Goal: Task Accomplishment & Management: Complete application form

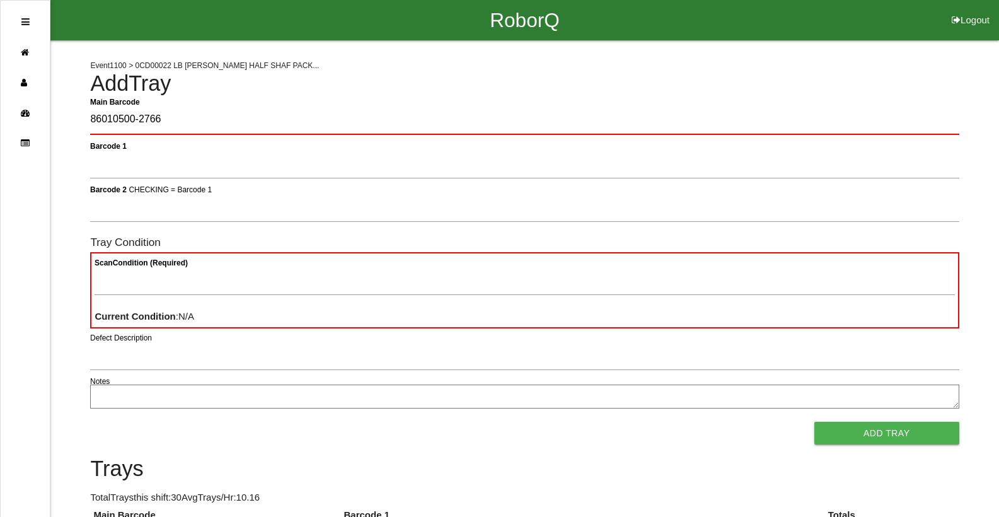
type Barcode "86010500-2766"
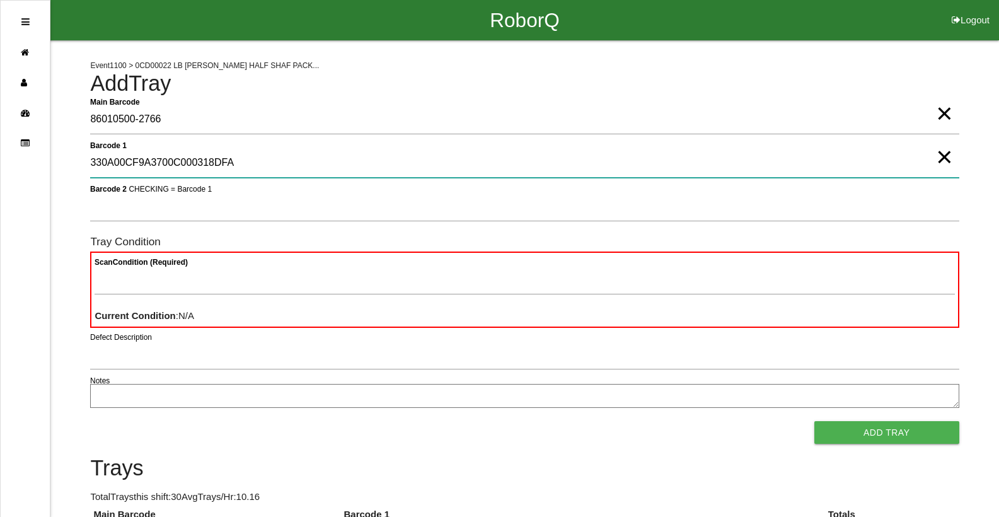
type 1 "330A00CF9A3700C000318DFA"
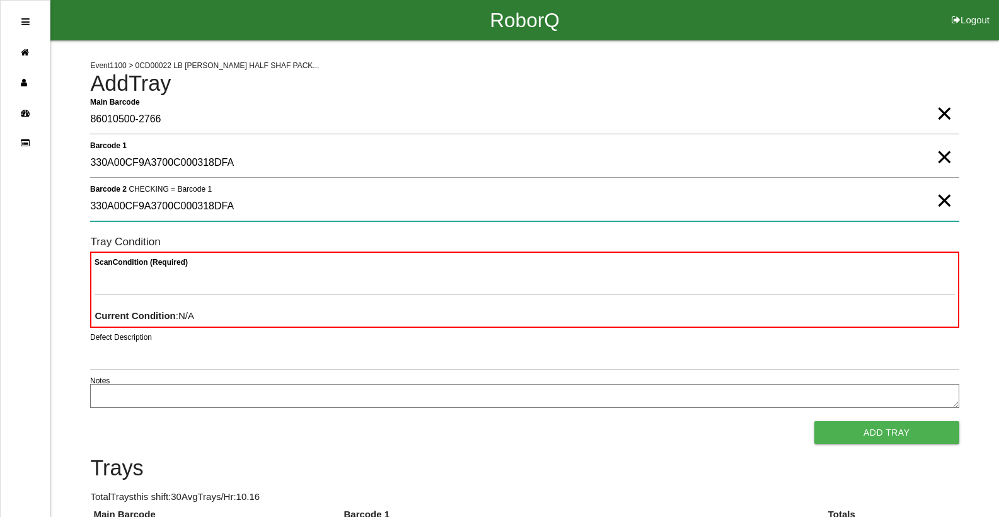
type 2 "330A00CF9A3700C000318DFA"
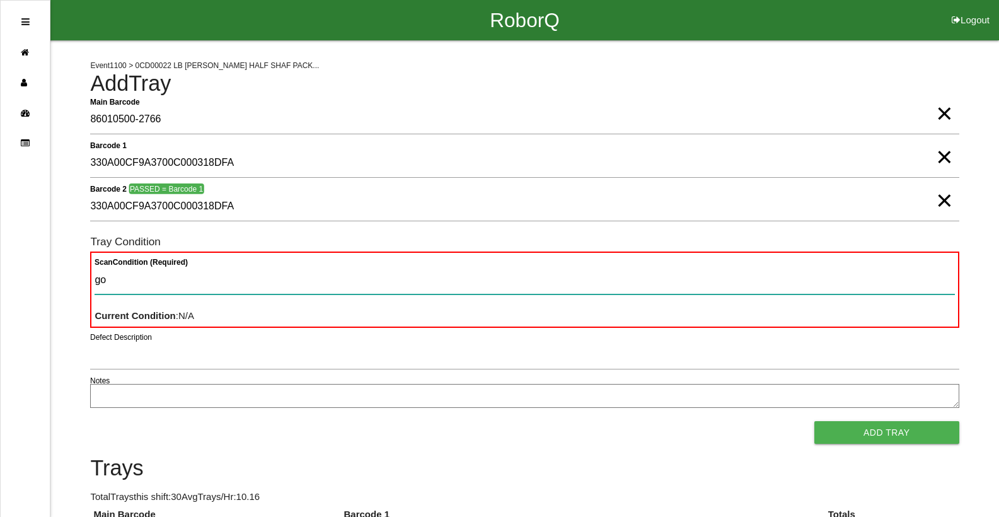
type Condition "goo"
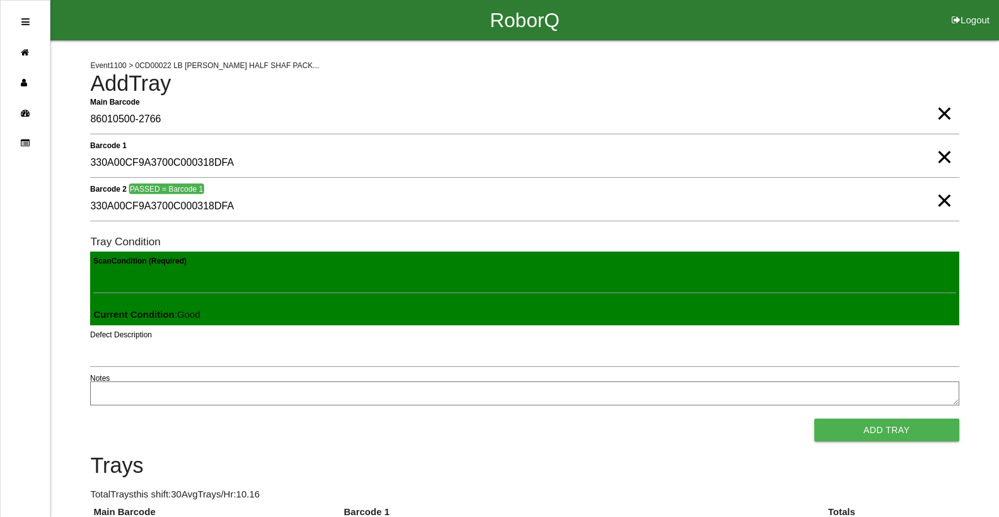
click at [814, 418] on button "Add Tray" at bounding box center [886, 429] width 145 height 23
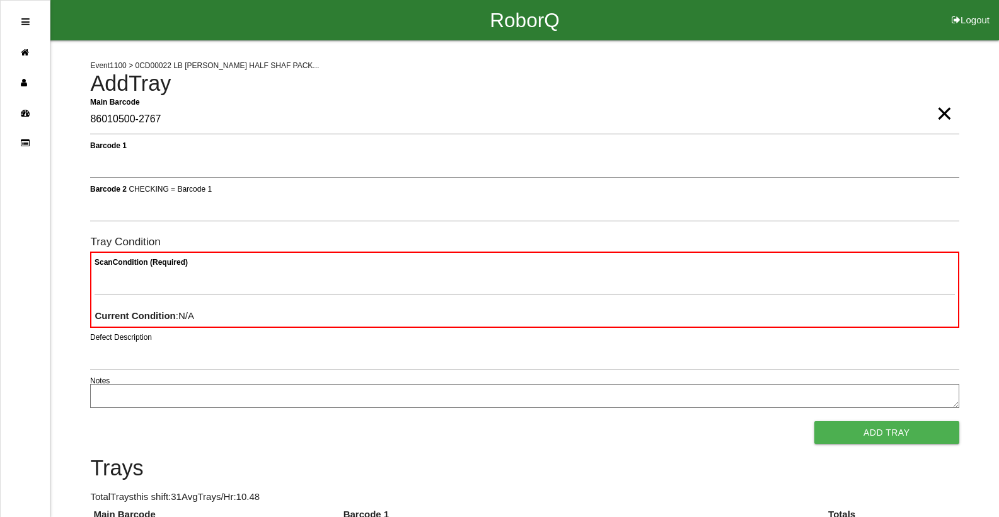
type Barcode "86010500-2767"
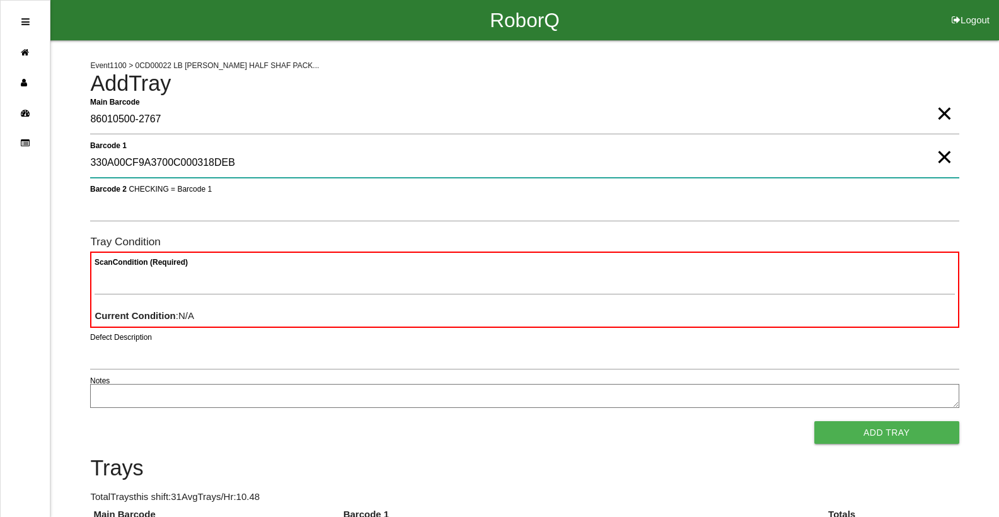
type 1 "330A00CF9A3700C000318DEB"
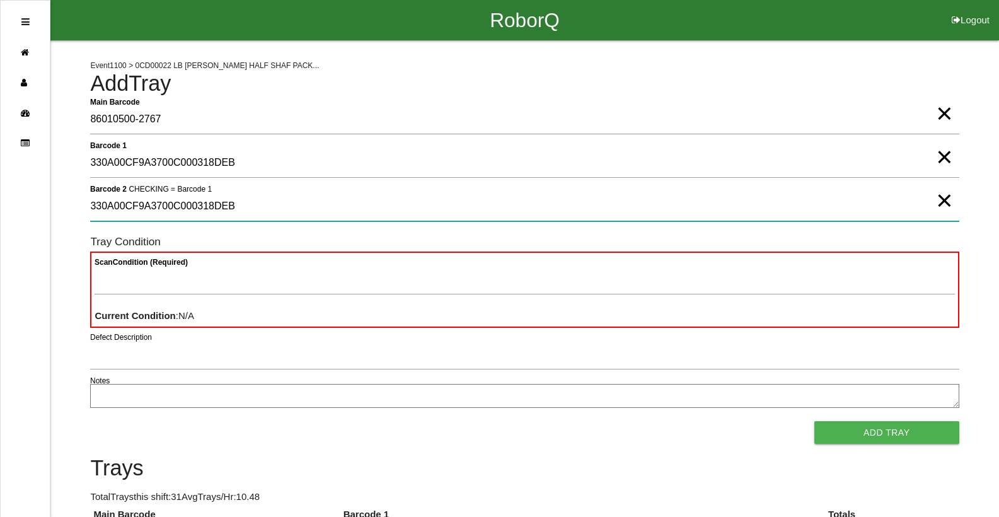
type 2 "330A00CF9A3700C000318DEB"
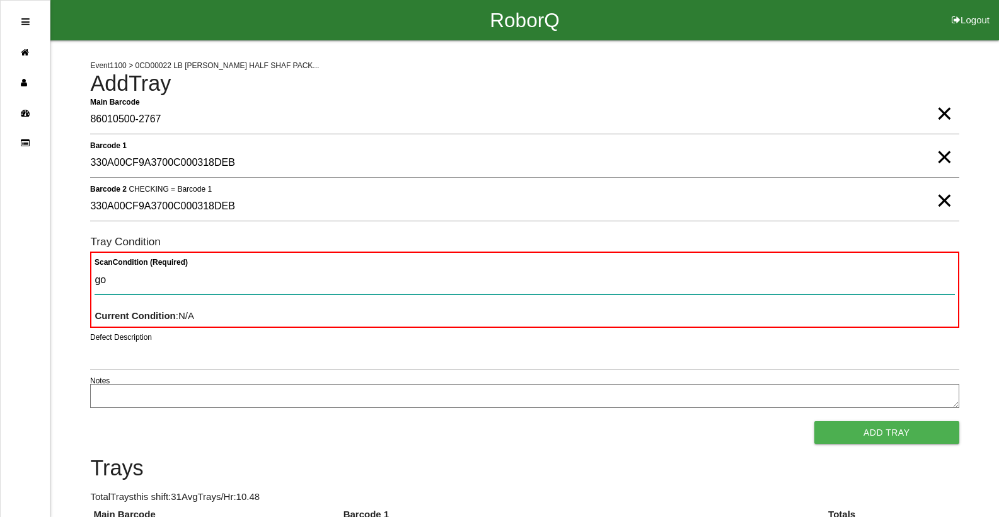
type Condition "goo"
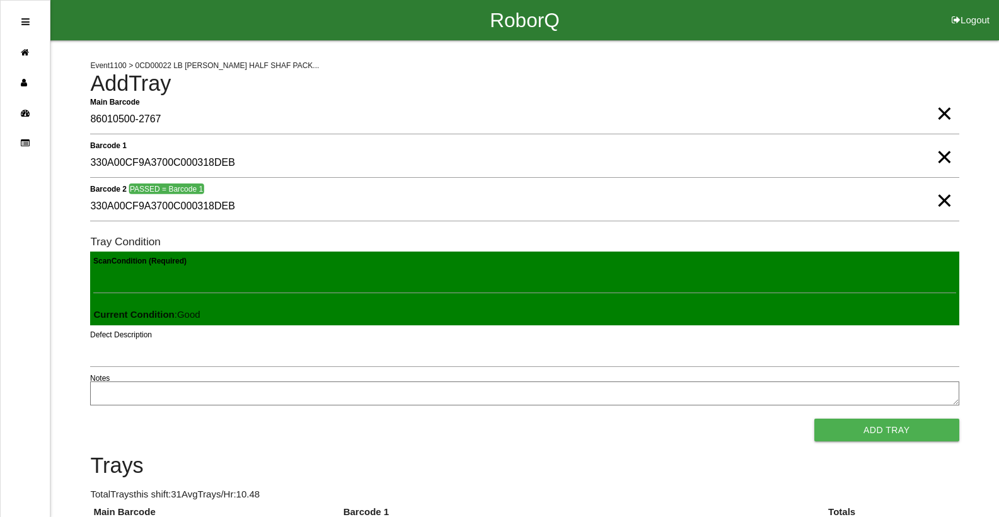
click at [814, 418] on button "Add Tray" at bounding box center [886, 429] width 145 height 23
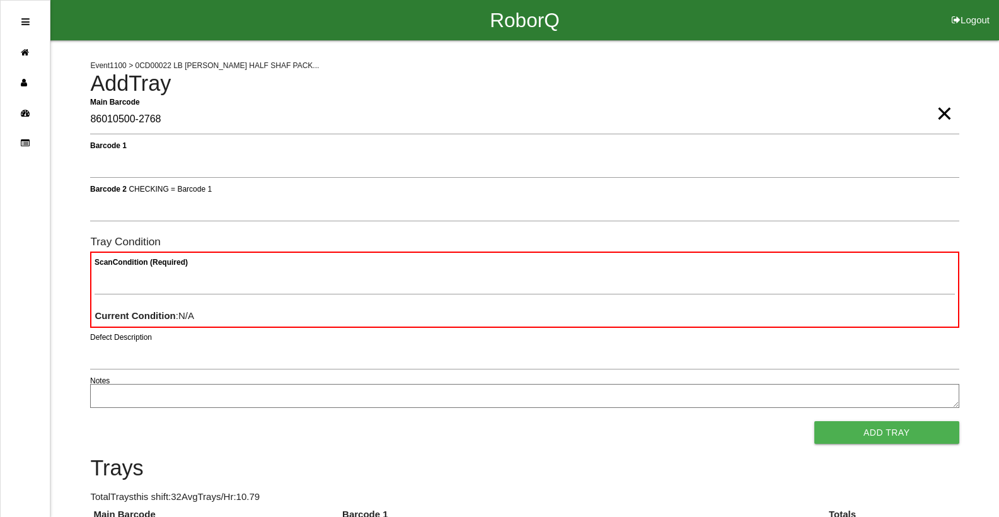
type Barcode "86010500-2768"
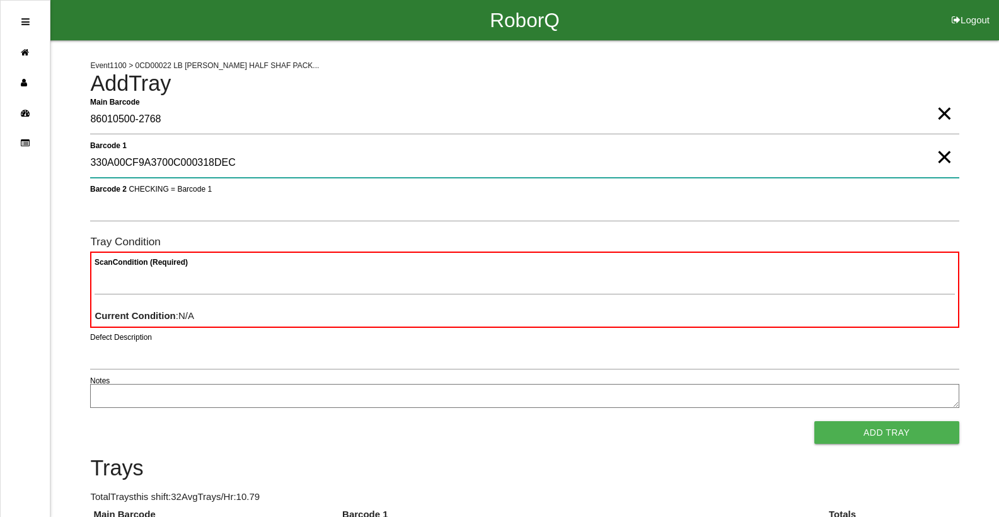
type 1 "330A00CF9A3700C000318DEC"
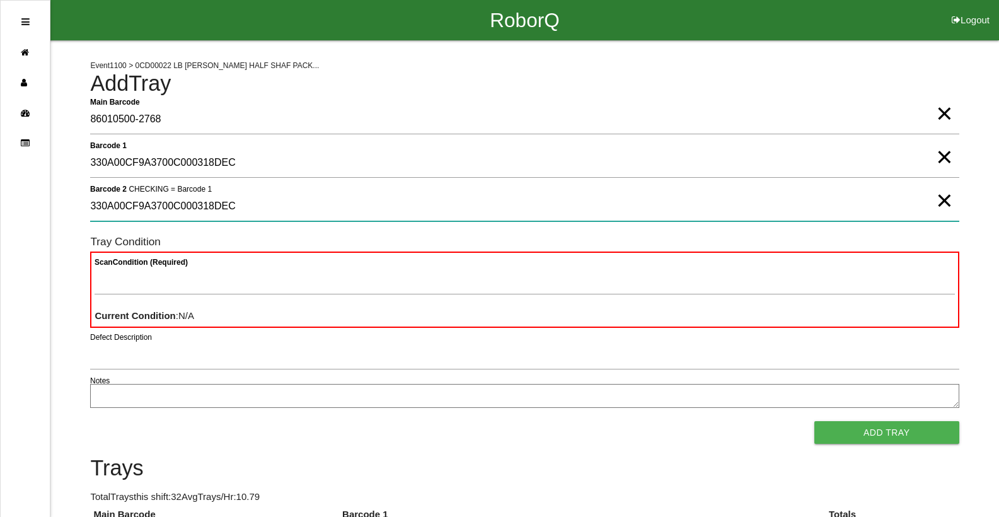
type 2 "330A00CF9A3700C000318DEC"
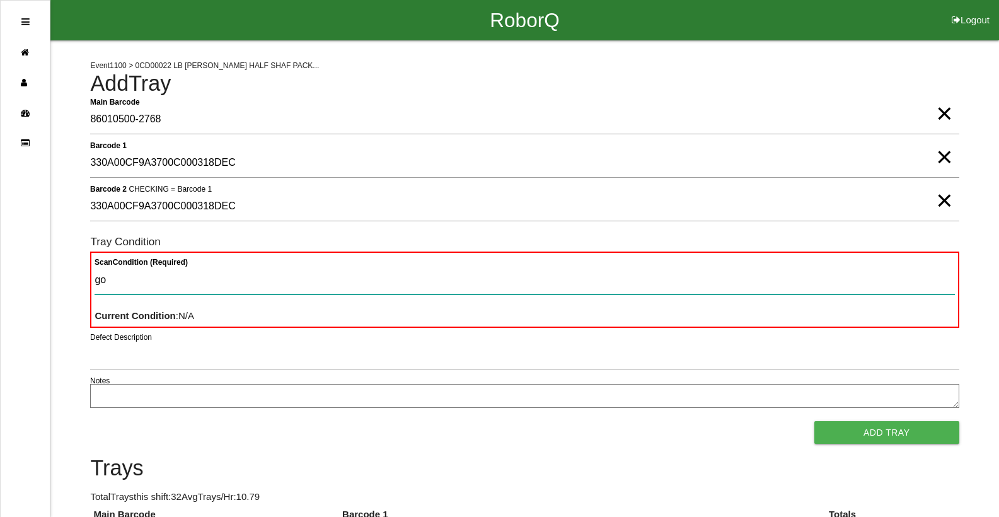
type Condition "goo"
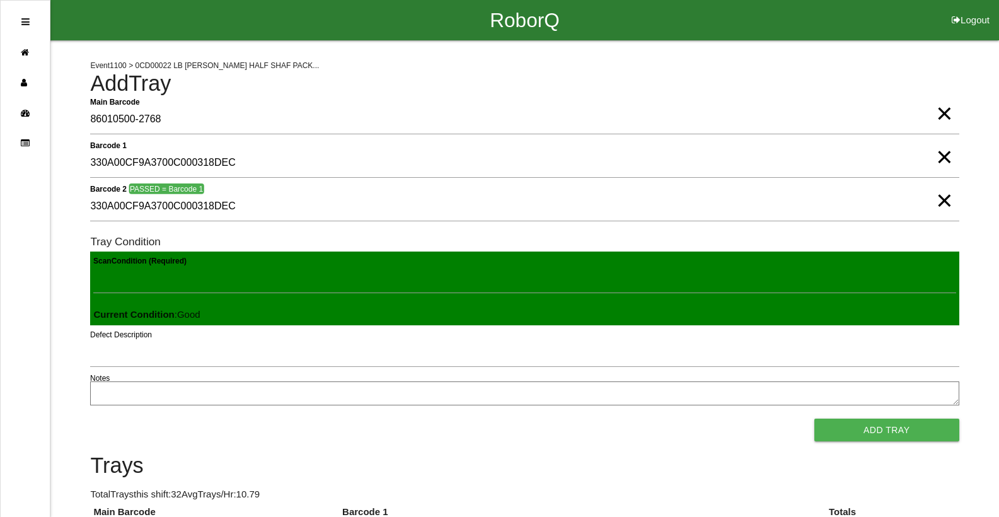
click at [814, 418] on button "Add Tray" at bounding box center [886, 429] width 145 height 23
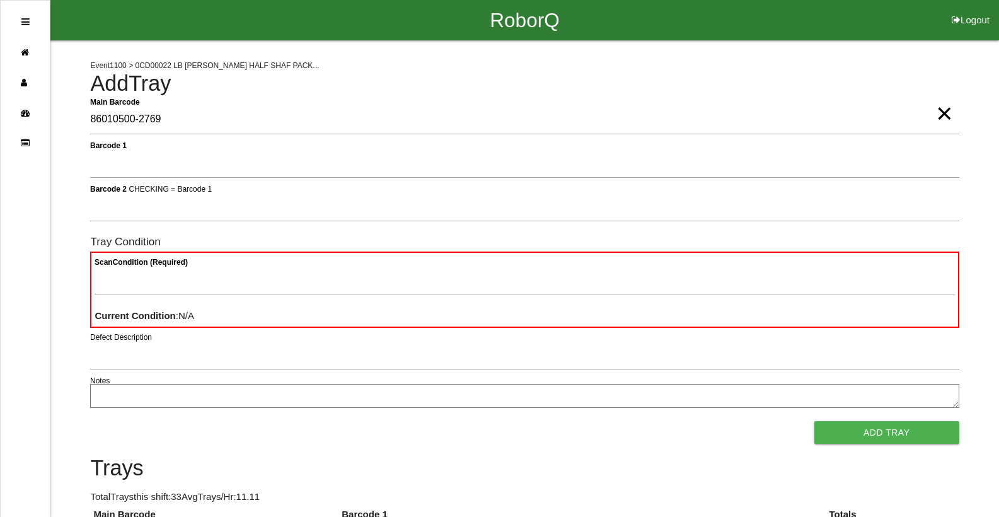
type Barcode "86010500-2769"
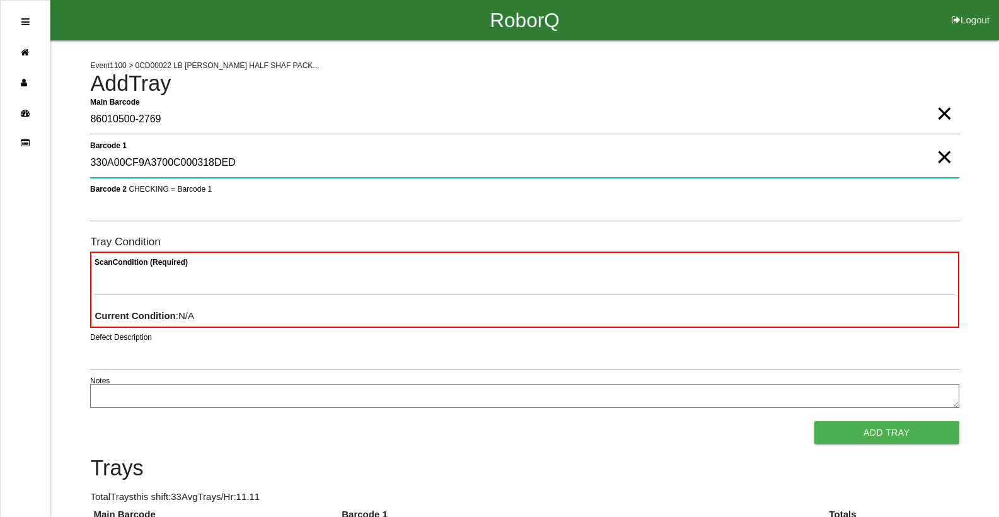
type 1 "330A00CF9A3700C000318DED"
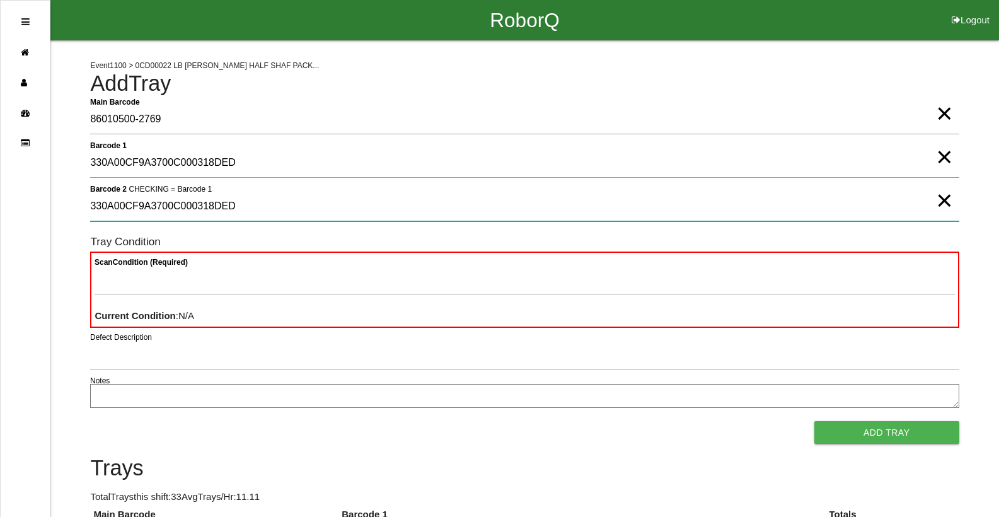
type 2 "330A00CF9A3700C000318DED"
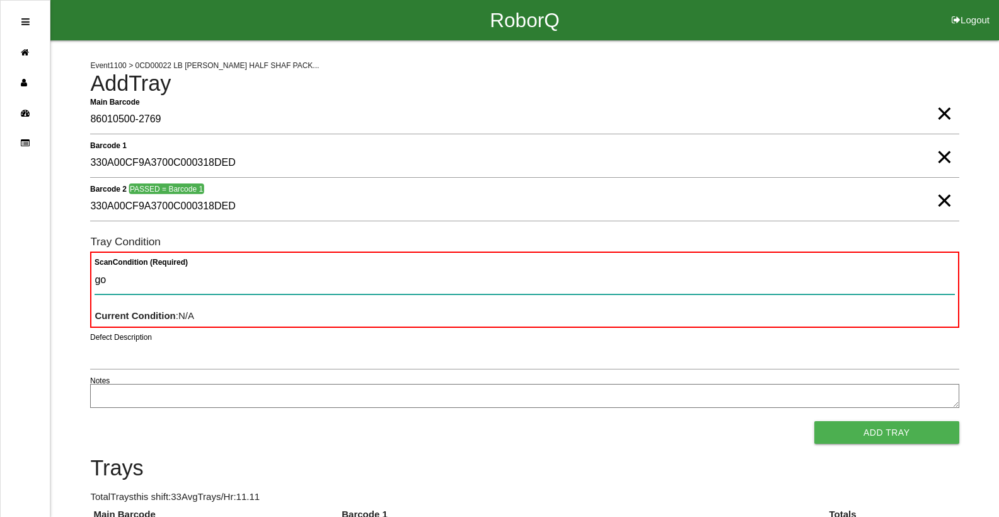
type Condition "goo"
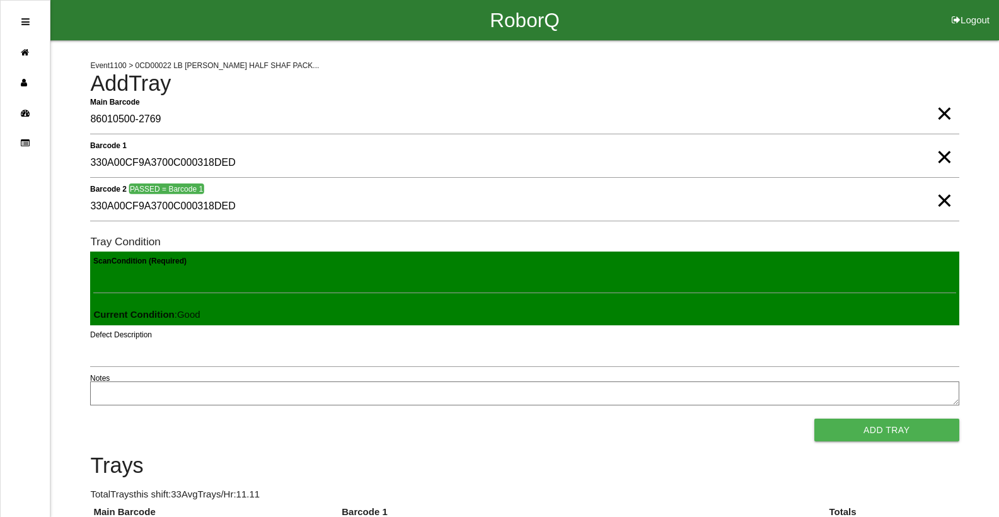
click at [814, 418] on button "Add Tray" at bounding box center [886, 429] width 145 height 23
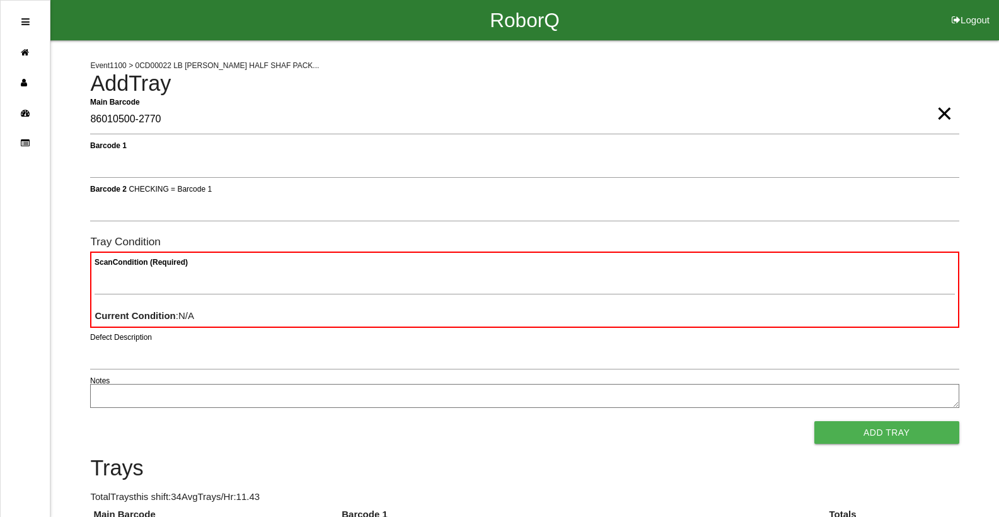
type Barcode "86010500-2770"
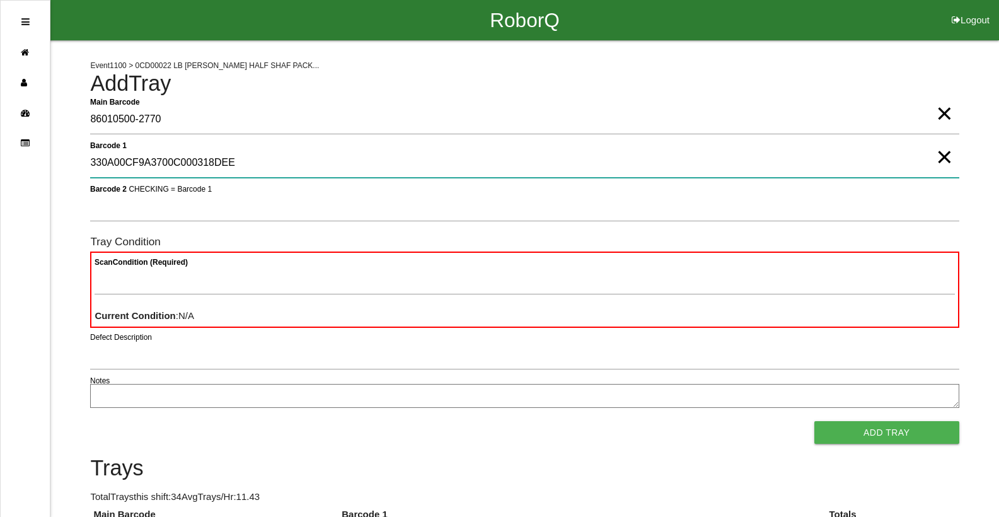
type 1 "330A00CF9A3700C000318DEE"
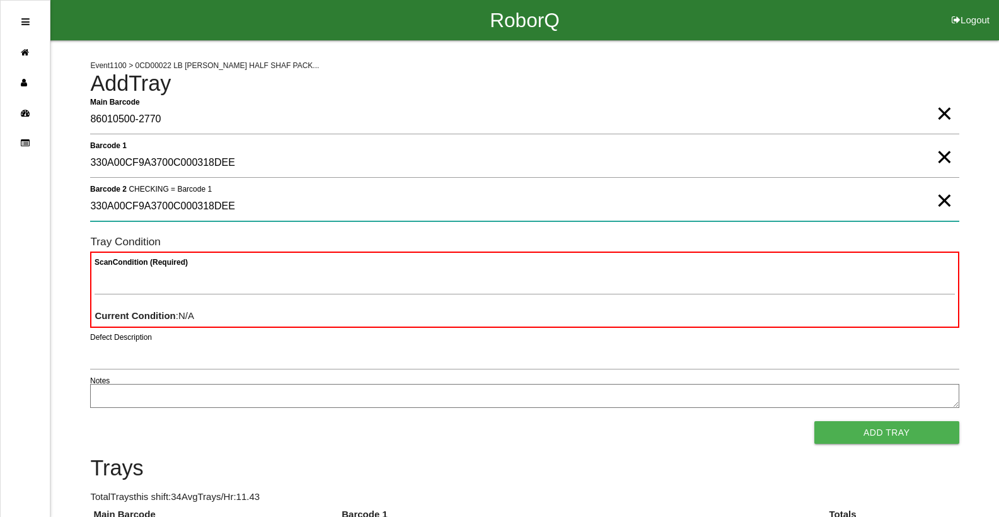
type 2 "330A00CF9A3700C000318DEE"
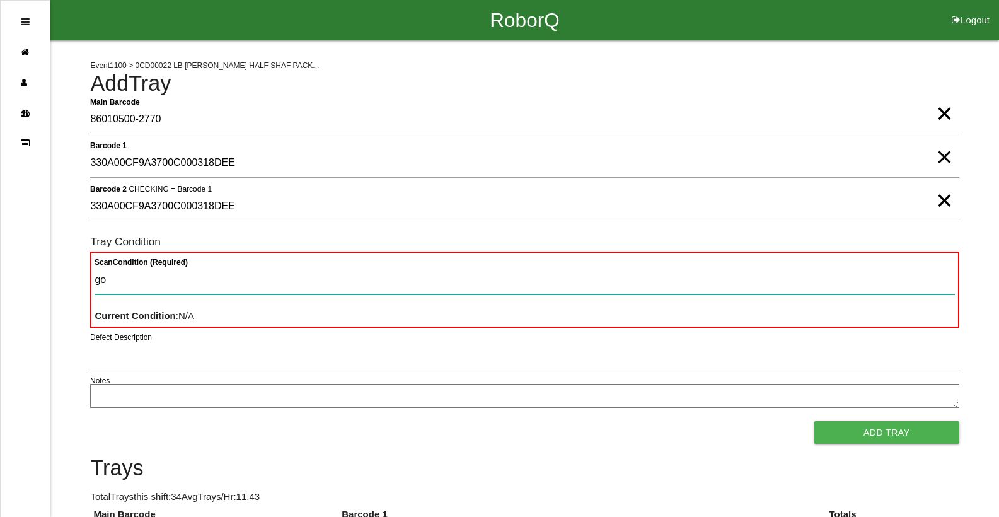
type Condition "goo"
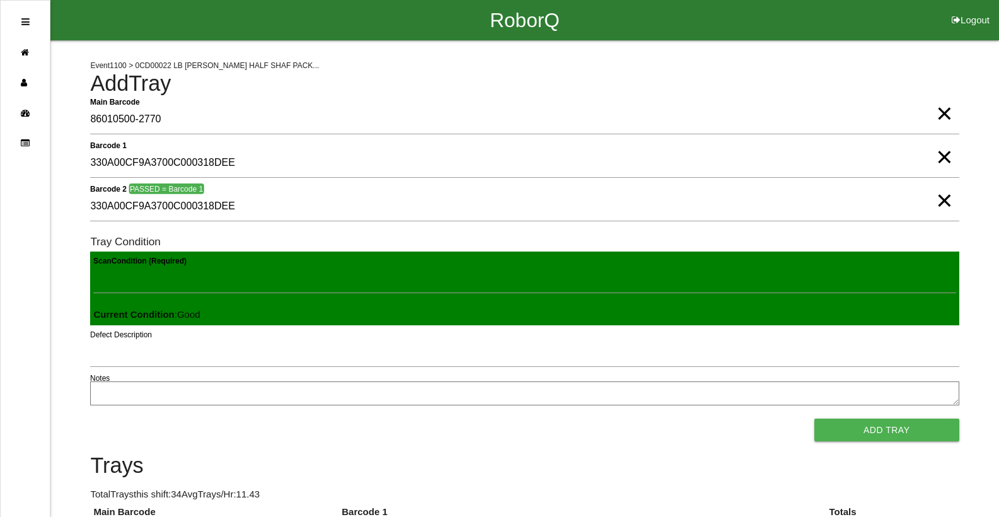
click at [814, 418] on button "Add Tray" at bounding box center [886, 429] width 145 height 23
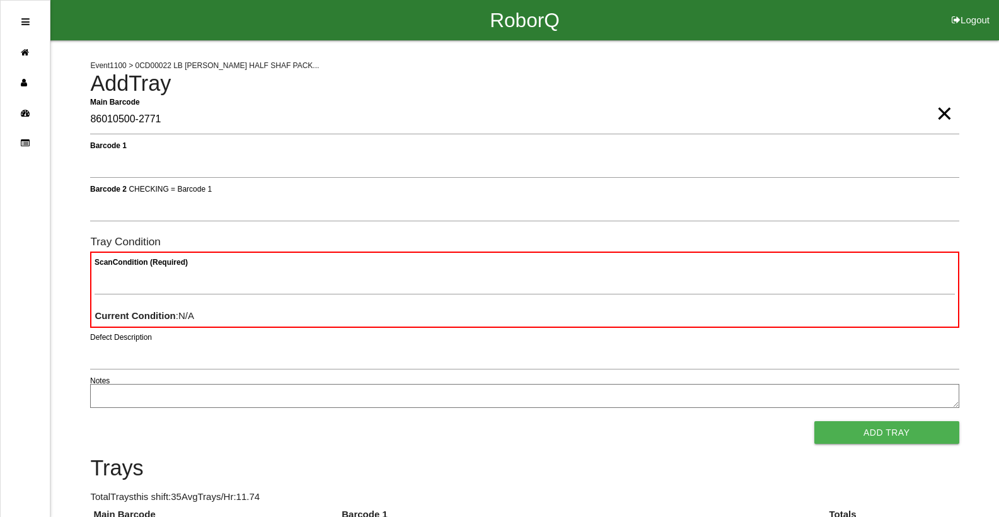
type Barcode "86010500-2771"
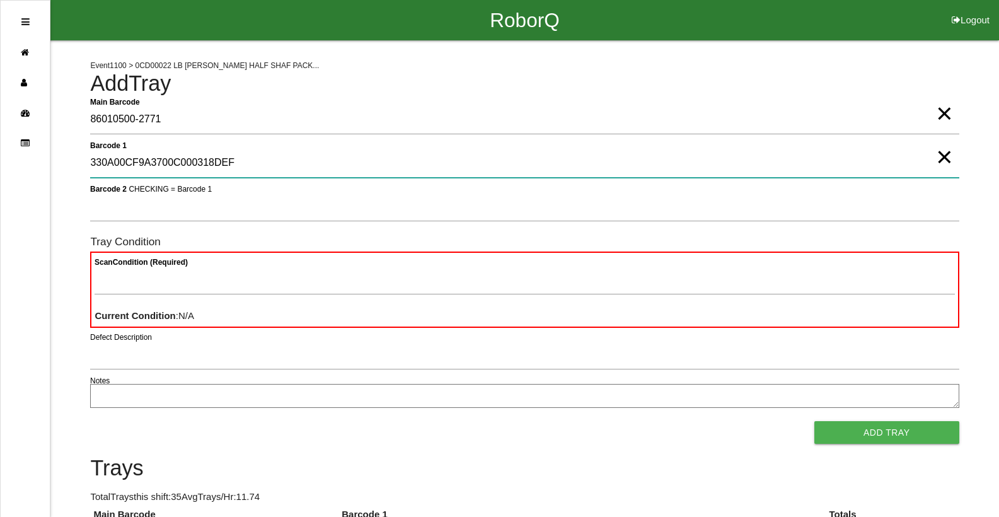
type 1 "330A00CF9A3700C000318DEF"
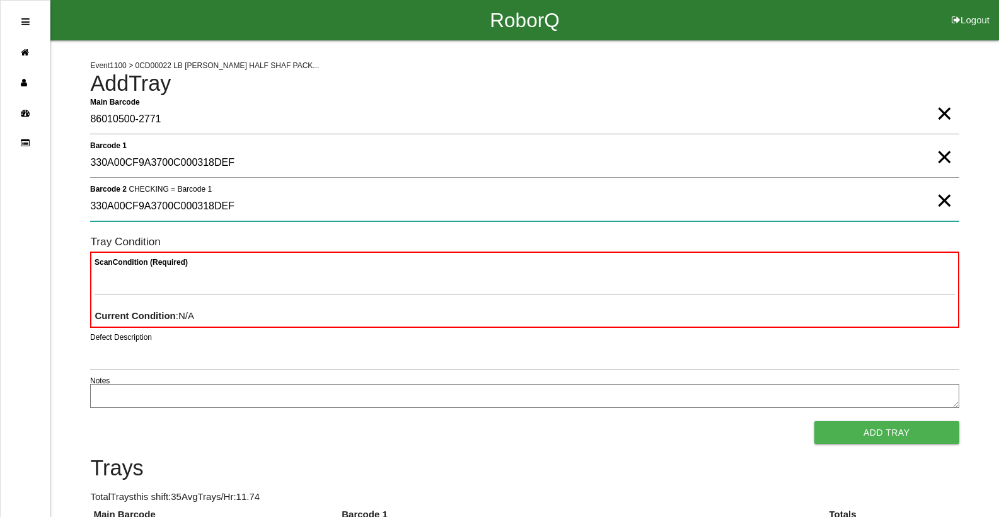
type 2 "330A00CF9A3700C000318DEF"
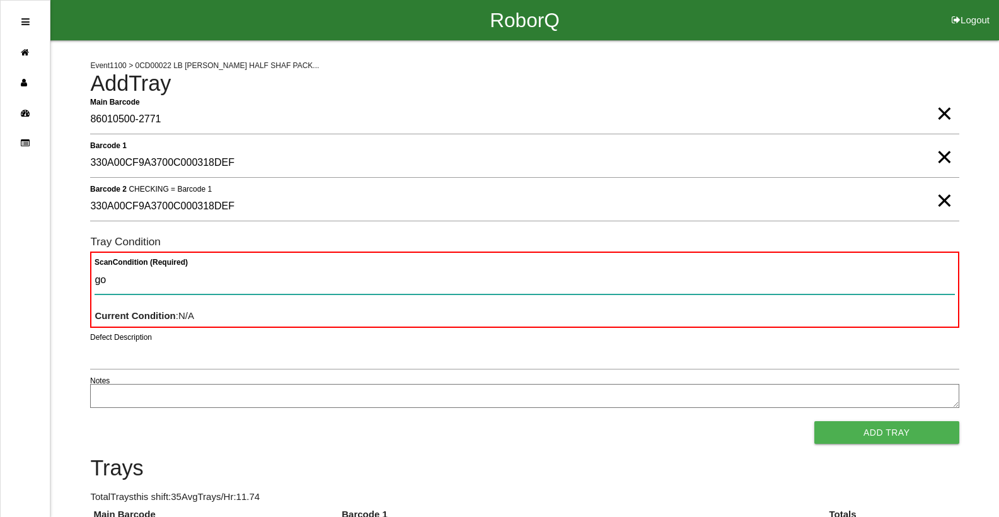
type Condition "goo"
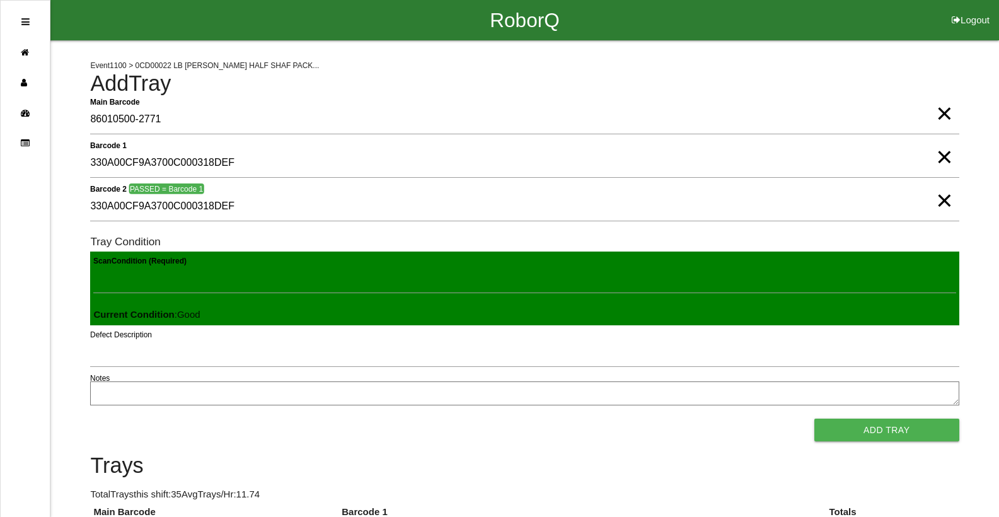
click at [814, 418] on button "Add Tray" at bounding box center [886, 429] width 145 height 23
